Goal: Information Seeking & Learning: Learn about a topic

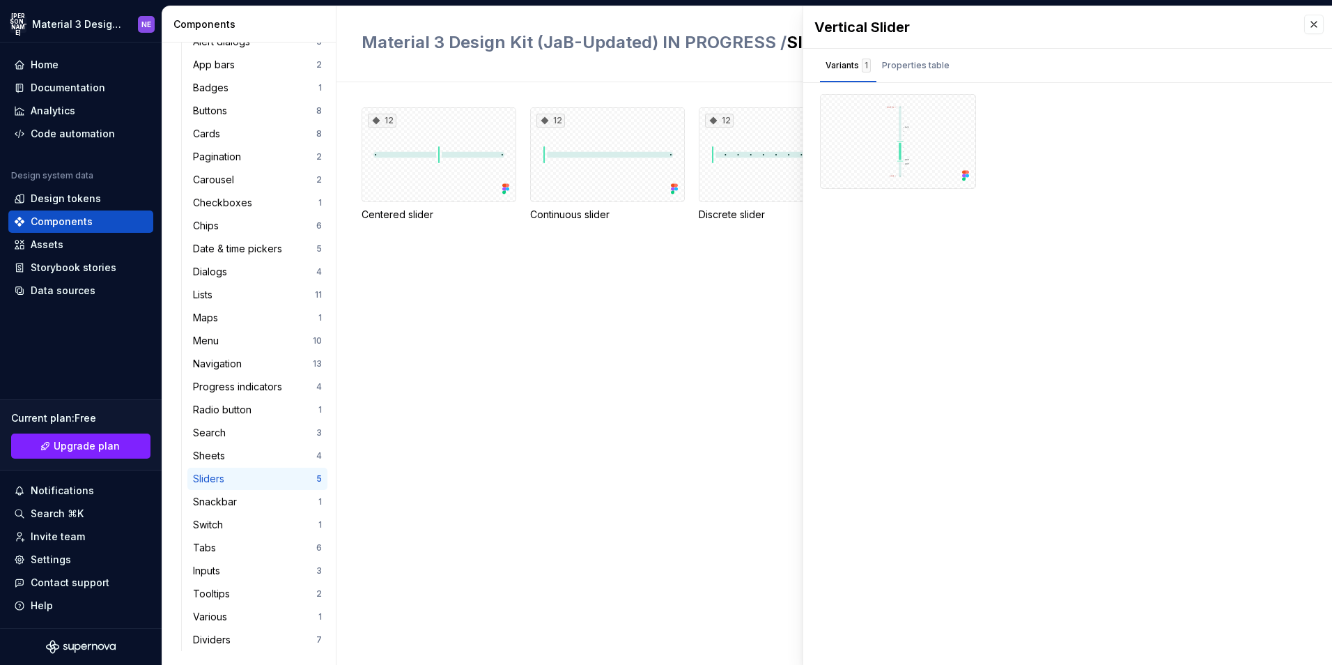
scroll to position [282, 0]
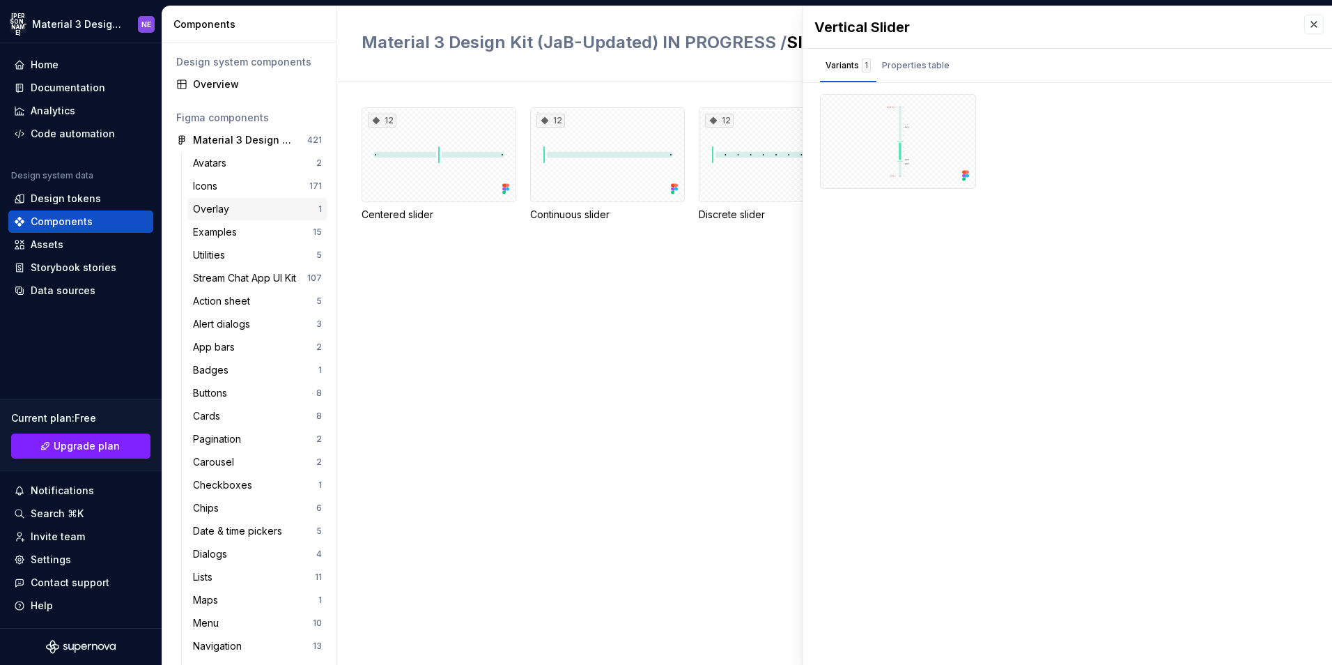
click at [261, 214] on div "Overlay" at bounding box center [255, 209] width 125 height 14
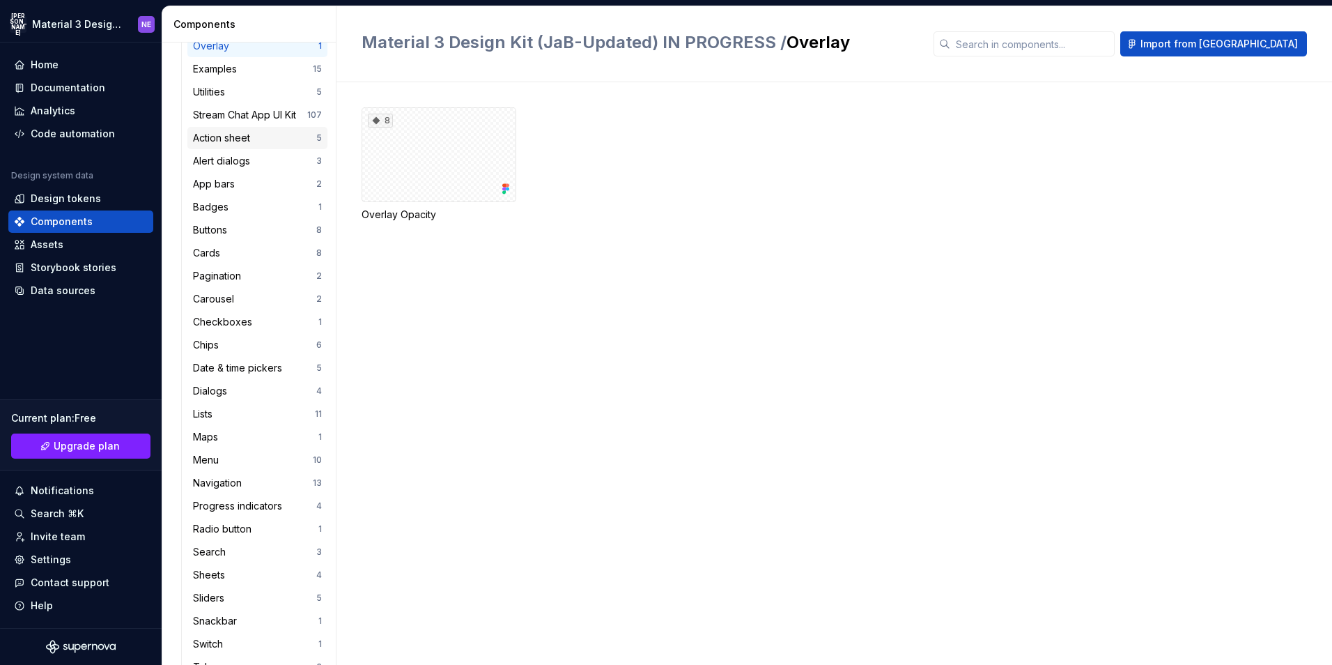
scroll to position [143, 0]
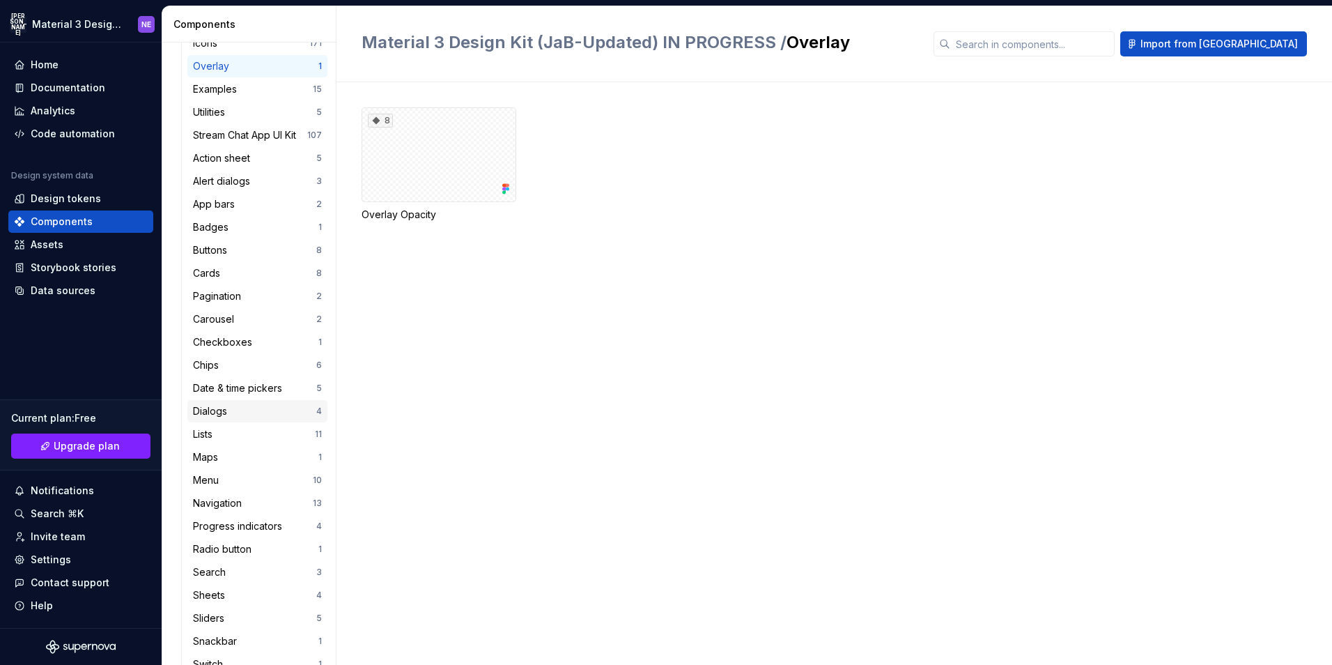
click at [230, 412] on div "Dialogs" at bounding box center [213, 411] width 40 height 14
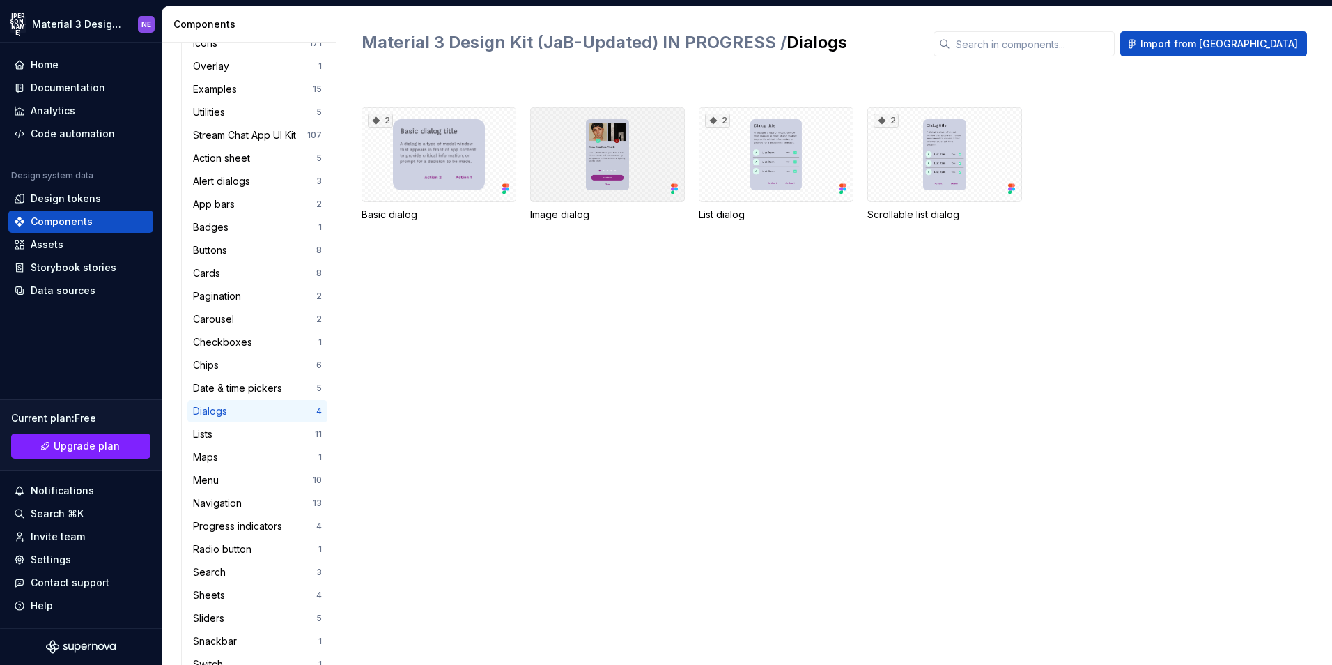
click at [610, 158] on div at bounding box center [607, 154] width 155 height 95
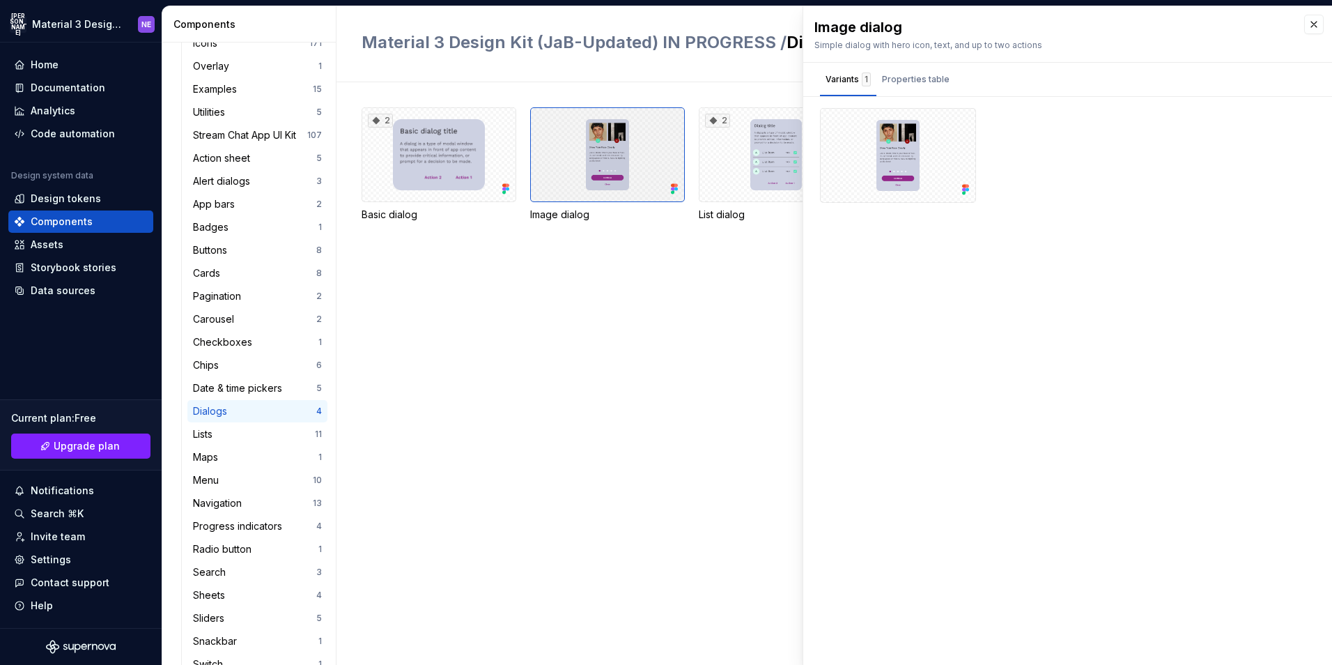
click at [618, 173] on div at bounding box center [607, 154] width 155 height 95
click at [618, 171] on div at bounding box center [607, 154] width 155 height 95
click at [887, 66] on button "Properties table" at bounding box center [916, 79] width 79 height 33
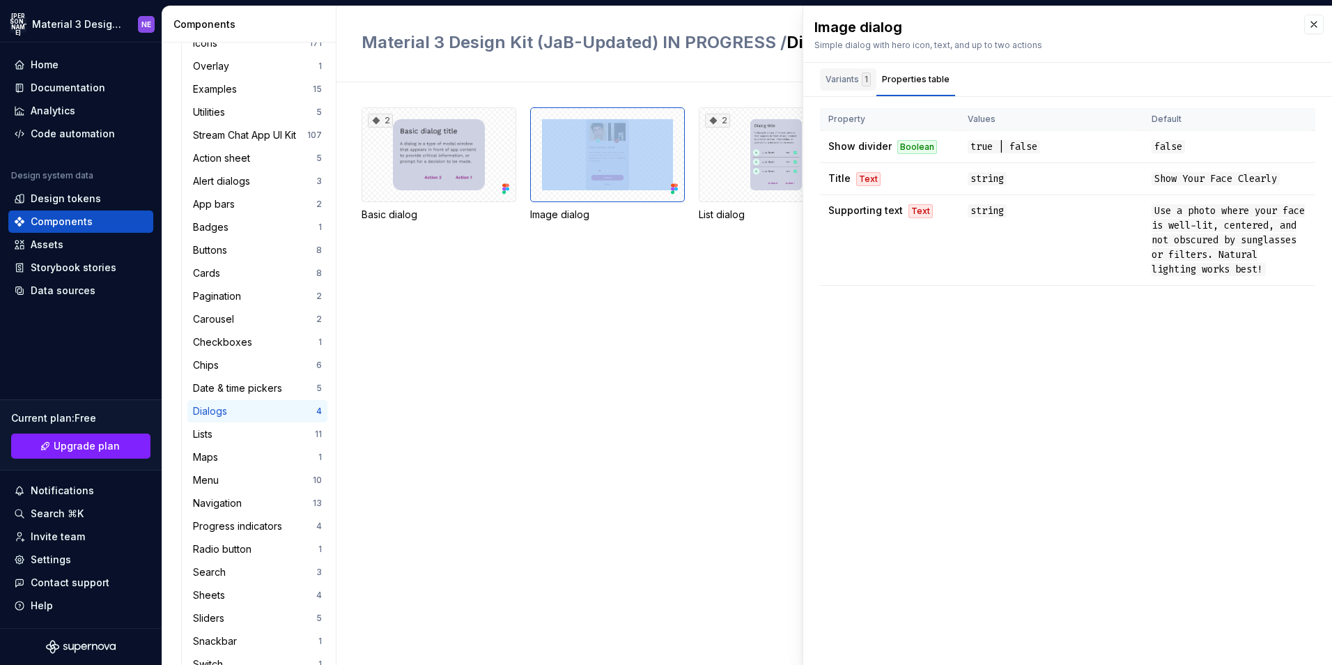
click at [849, 77] on div "Variants 1" at bounding box center [848, 79] width 45 height 14
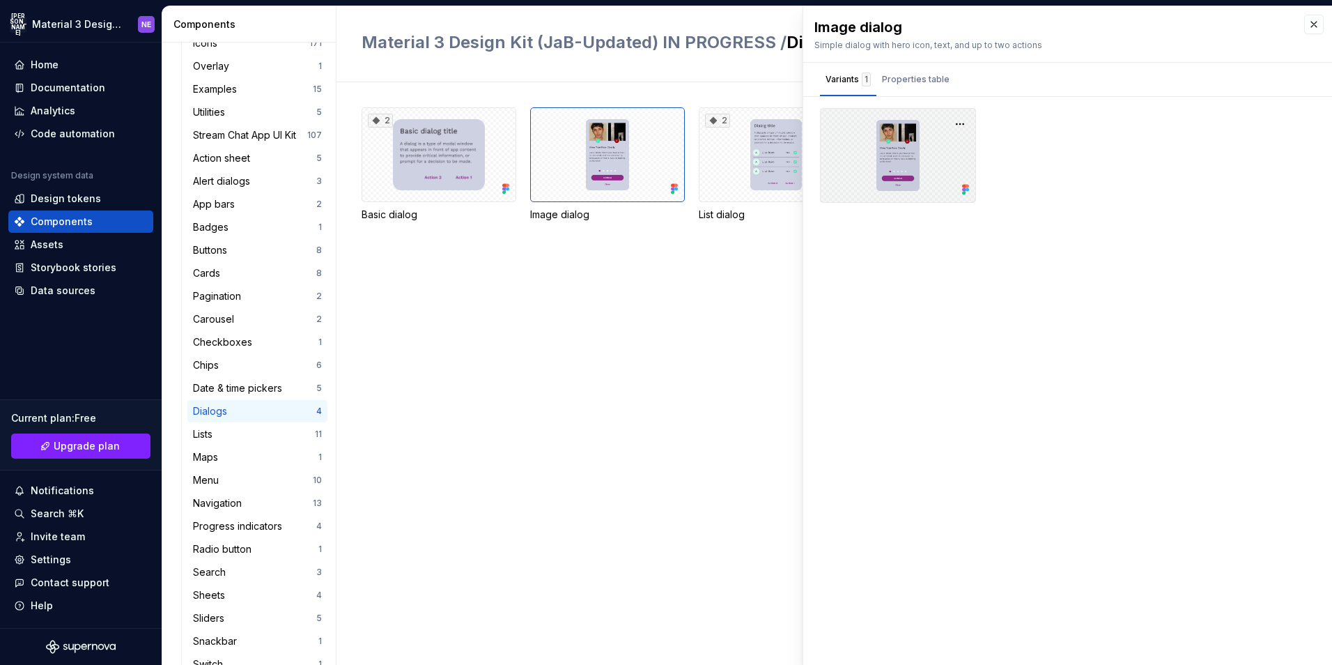
click at [896, 125] on div at bounding box center [898, 155] width 156 height 95
click at [945, 125] on div at bounding box center [898, 155] width 156 height 95
click at [956, 121] on button "button" at bounding box center [961, 124] width 20 height 20
click at [942, 141] on span "Open in [GEOGRAPHIC_DATA]" at bounding box center [907, 165] width 118 height 50
